Goal: Navigation & Orientation: Find specific page/section

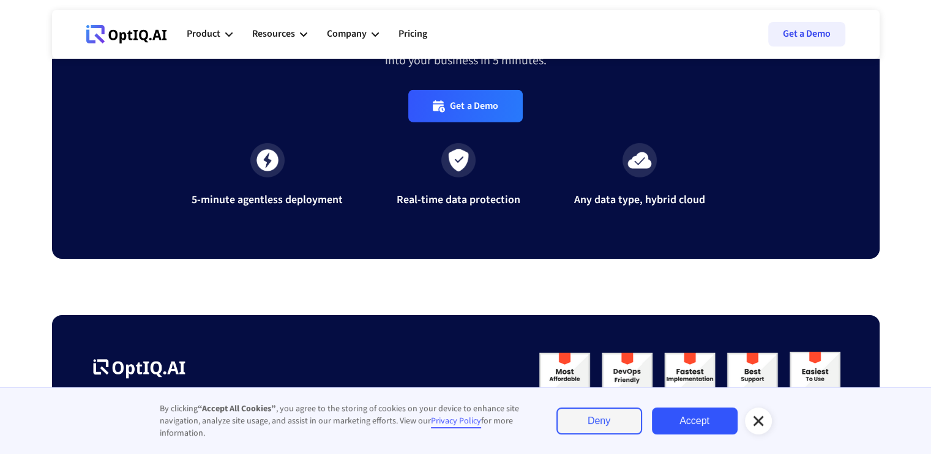
scroll to position [3835, 0]
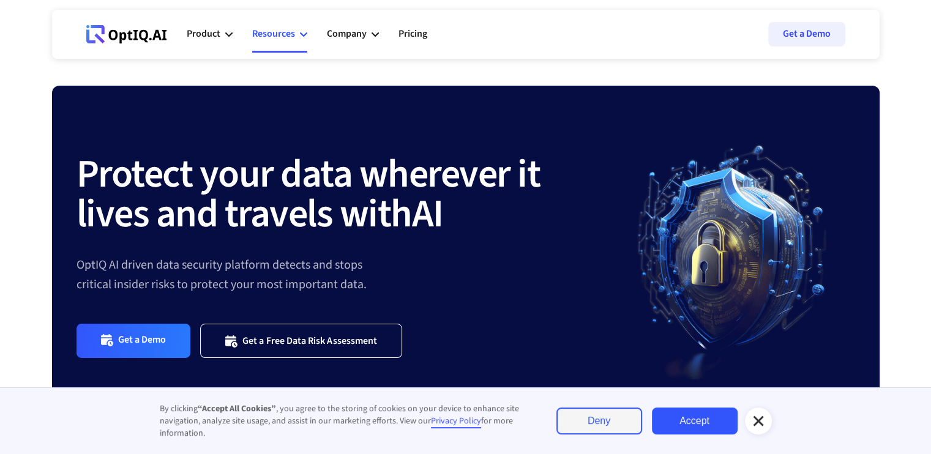
click at [301, 40] on div "Resources" at bounding box center [279, 34] width 55 height 37
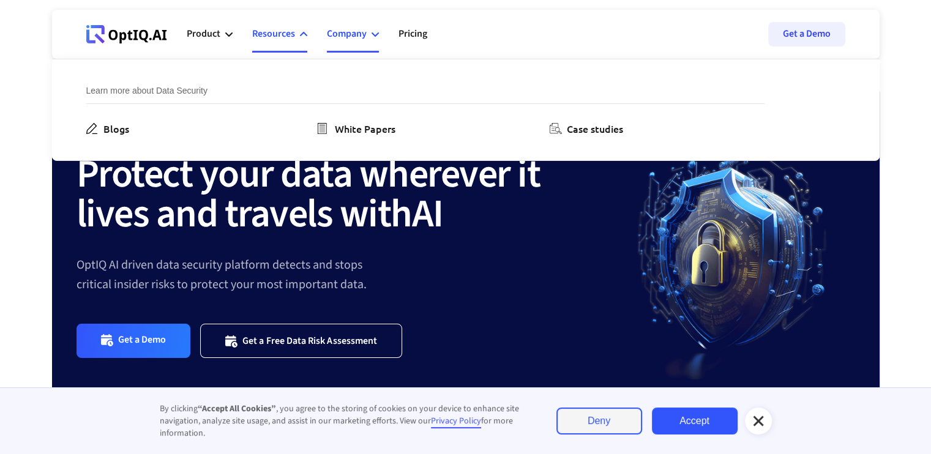
click at [372, 32] on icon at bounding box center [374, 34] width 7 height 7
click at [592, 126] on div "Careers" at bounding box center [584, 128] width 34 height 15
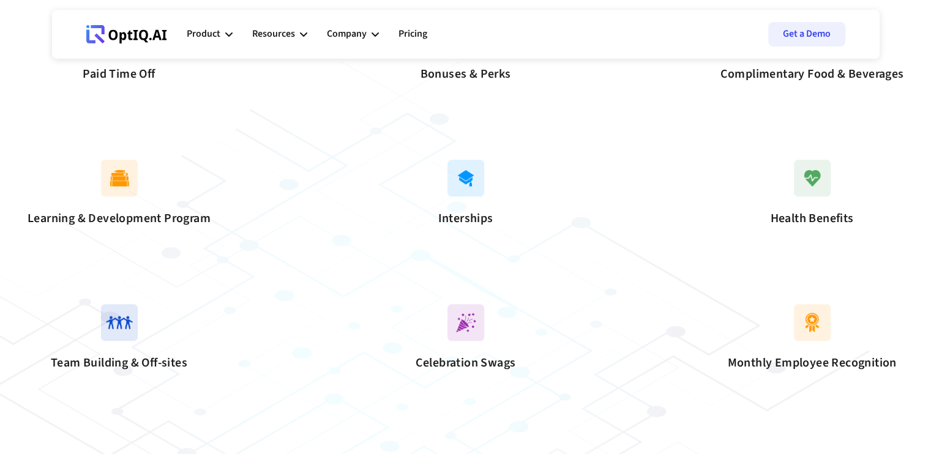
scroll to position [1052, 0]
click at [475, 196] on img at bounding box center [465, 177] width 37 height 37
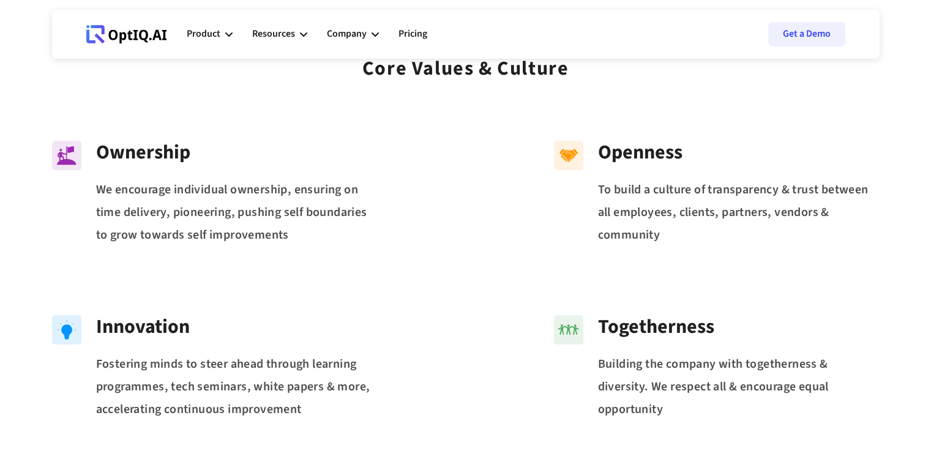
scroll to position [0, 0]
